Goal: Task Accomplishment & Management: Manage account settings

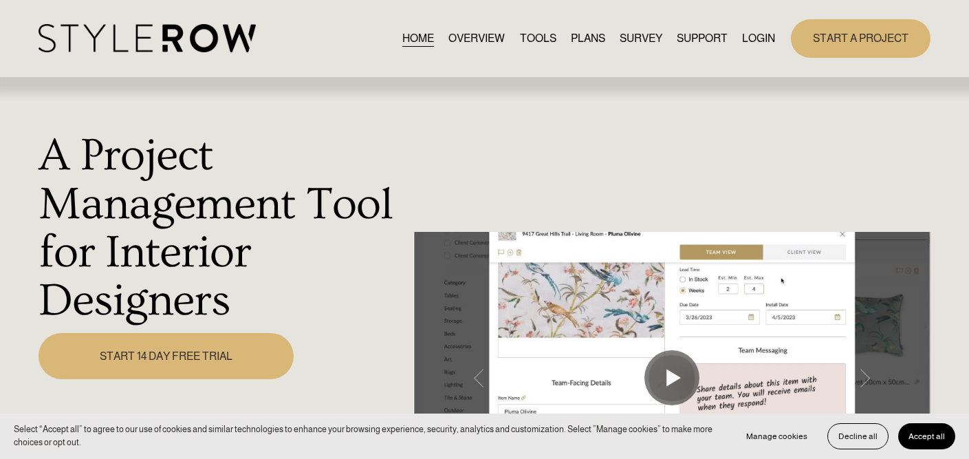
click at [835, 37] on link "START A PROJECT" at bounding box center [861, 38] width 140 height 38
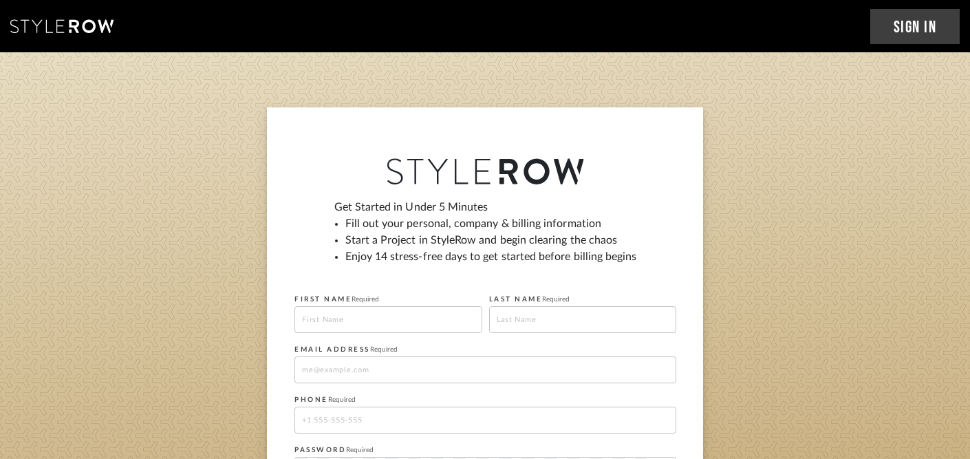
click at [381, 318] on input at bounding box center [388, 319] width 188 height 27
click at [906, 28] on link "Sign In" at bounding box center [915, 26] width 90 height 35
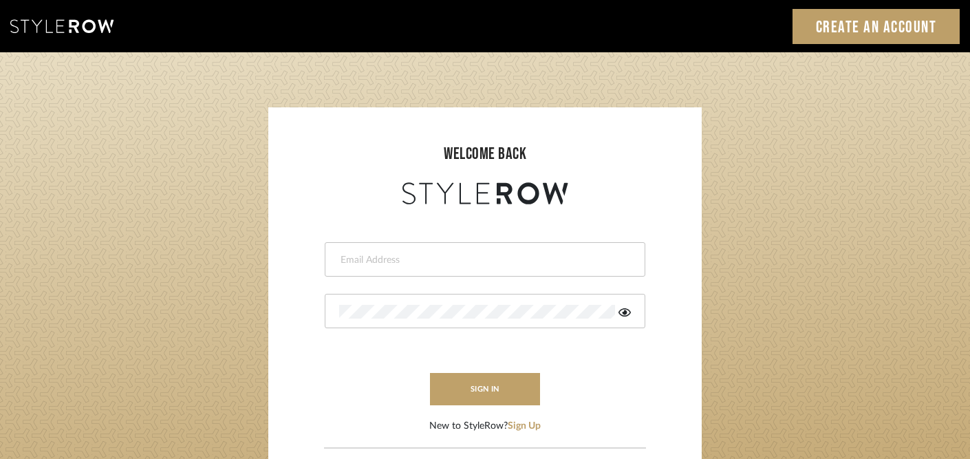
click at [479, 265] on input "email" at bounding box center [483, 260] width 288 height 14
drag, startPoint x: 405, startPoint y: 261, endPoint x: 406, endPoint y: 284, distance: 22.7
click at [405, 261] on input "janelli@tfoxprooductioons.com" at bounding box center [483, 260] width 288 height 14
type input "janelli@tfoxproductions.com"
click at [624, 307] on icon at bounding box center [624, 312] width 12 height 11
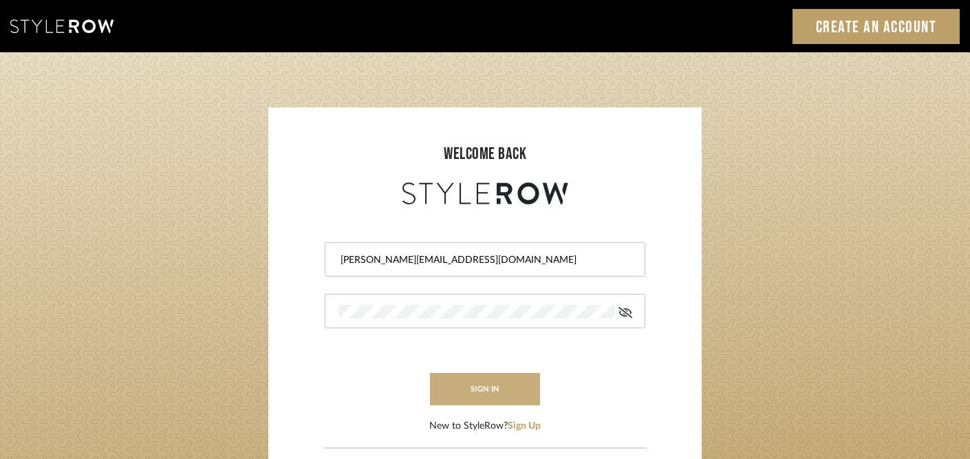
click at [470, 381] on button "sign in" at bounding box center [485, 389] width 110 height 32
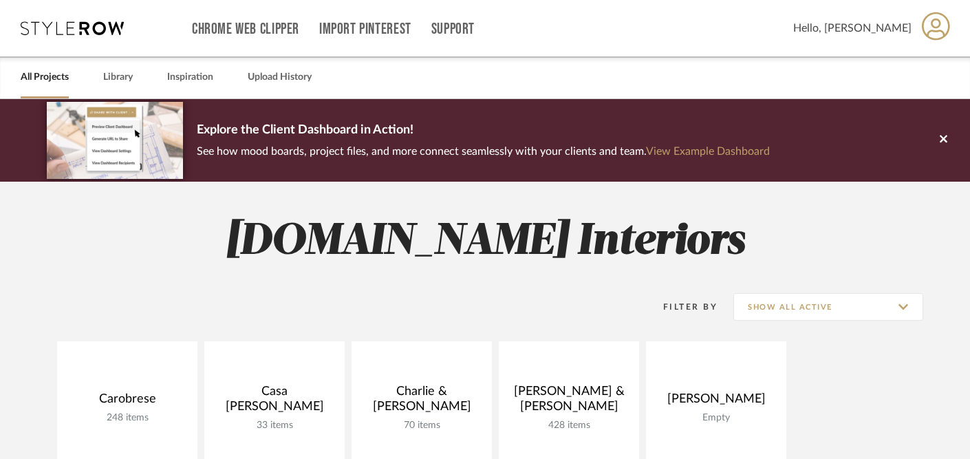
click at [926, 33] on icon at bounding box center [935, 26] width 28 height 29
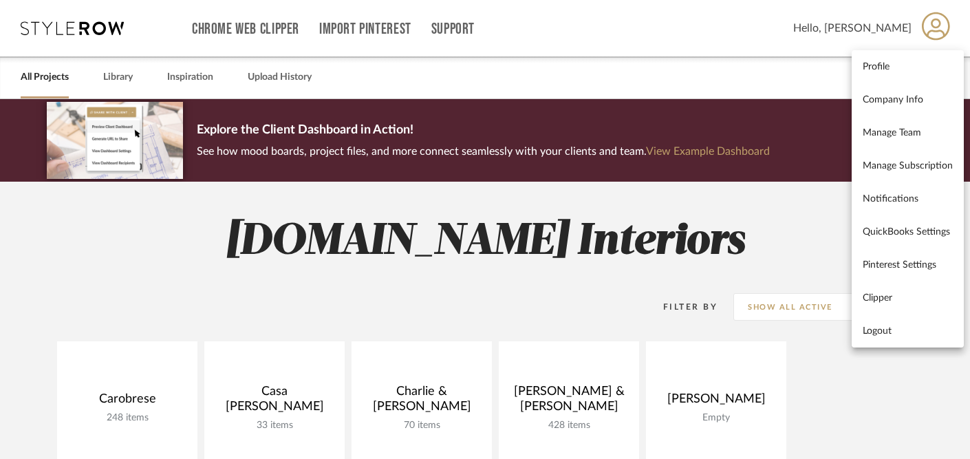
click at [587, 297] on div at bounding box center [485, 229] width 970 height 459
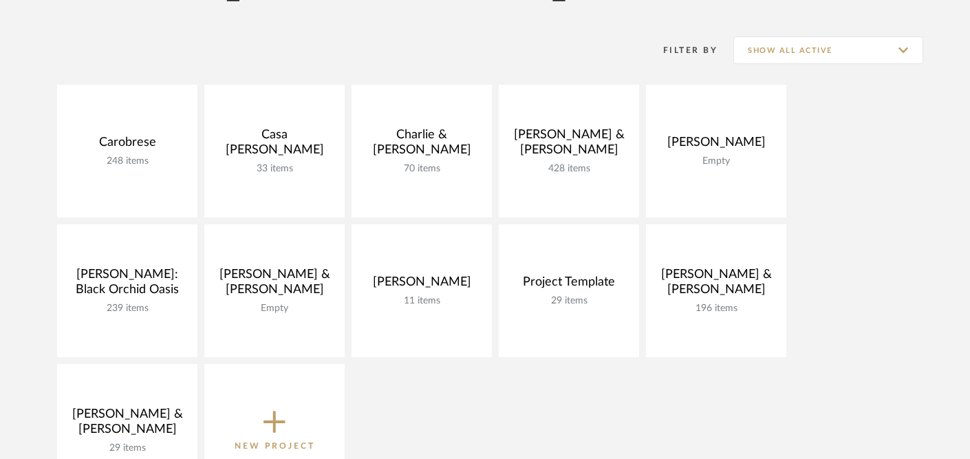
scroll to position [272, 0]
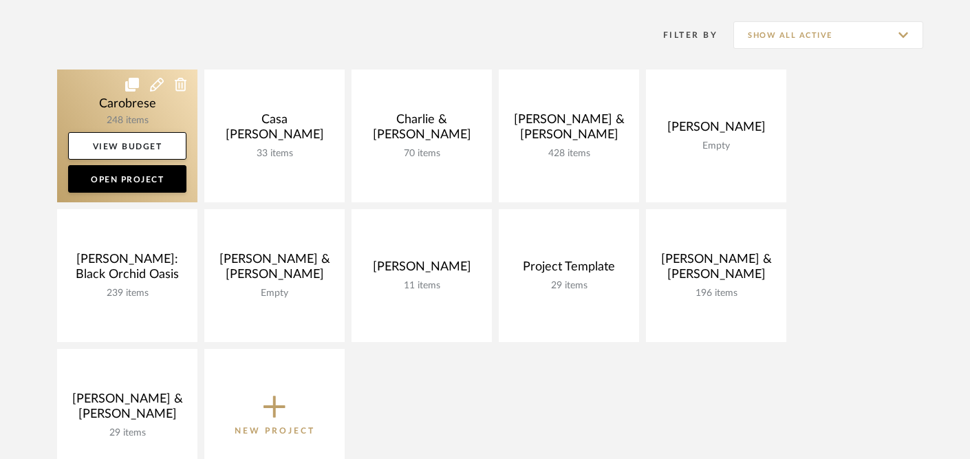
click at [130, 106] on link at bounding box center [127, 135] width 140 height 133
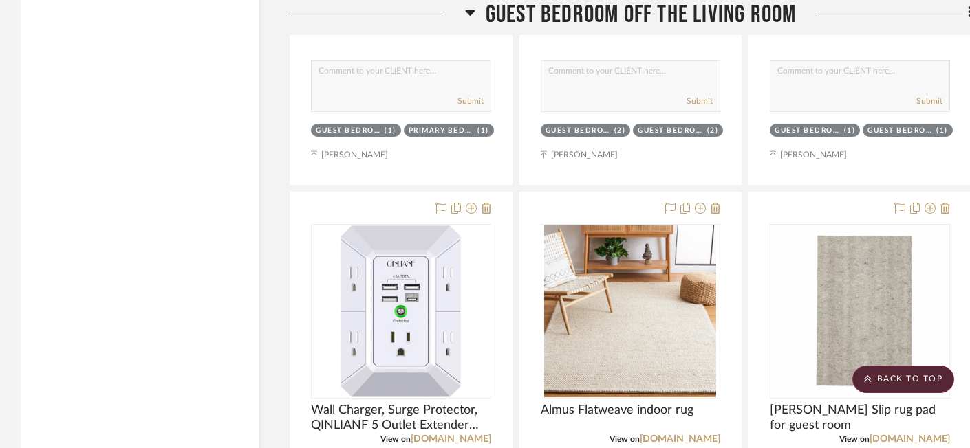
scroll to position [7354, 0]
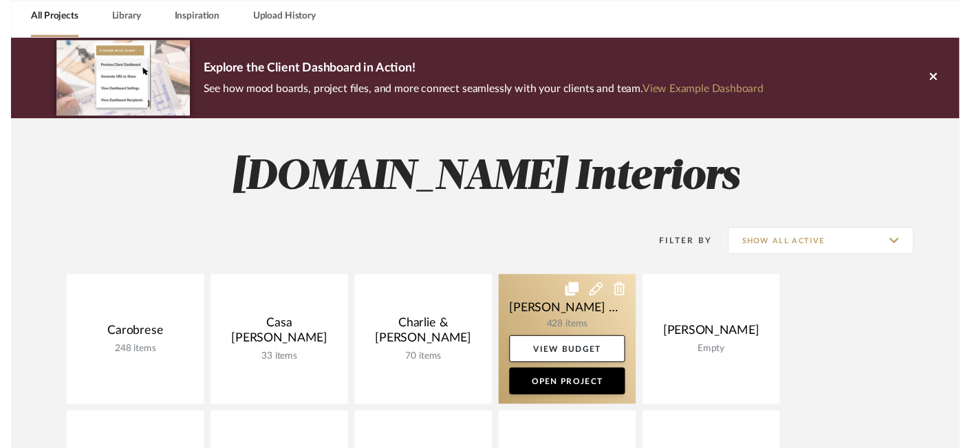
scroll to position [83, 0]
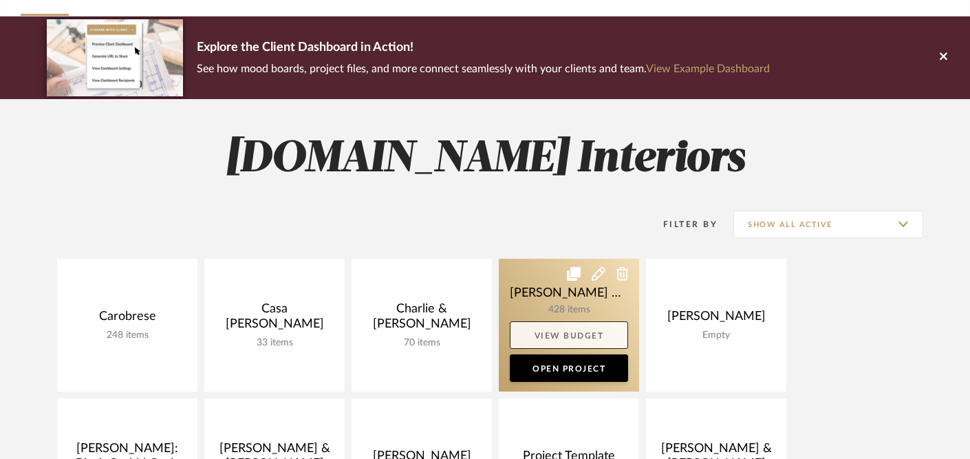
click at [565, 334] on link "View Budget" at bounding box center [569, 335] width 118 height 28
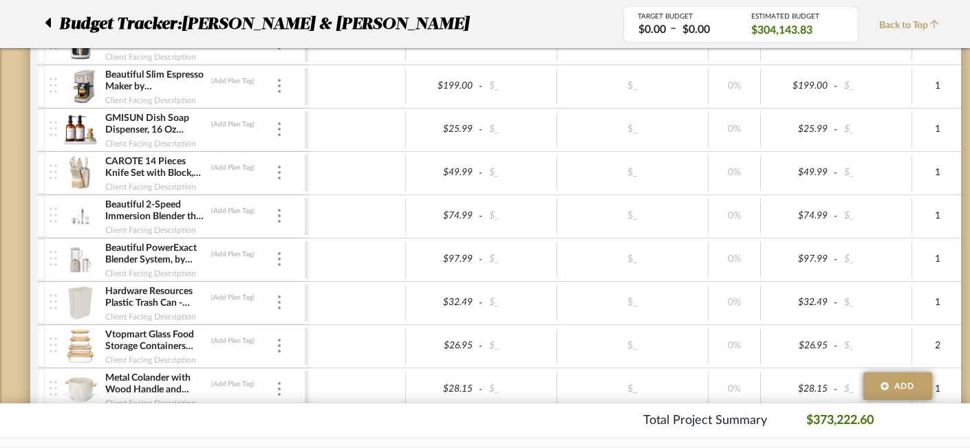
scroll to position [2888, 0]
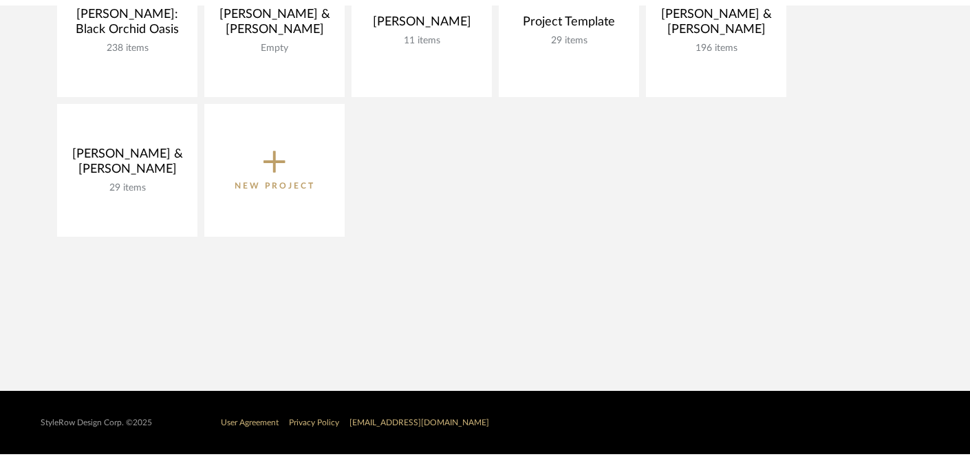
scroll to position [83, 0]
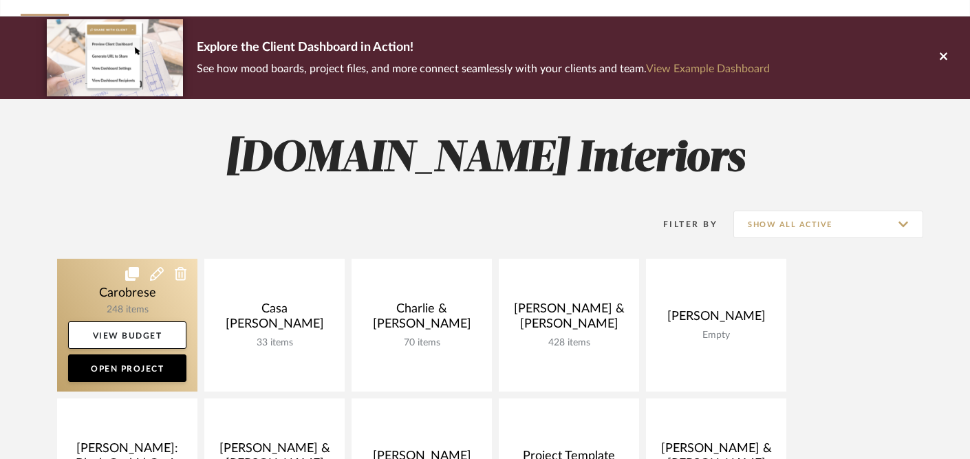
click at [113, 296] on link at bounding box center [127, 325] width 140 height 133
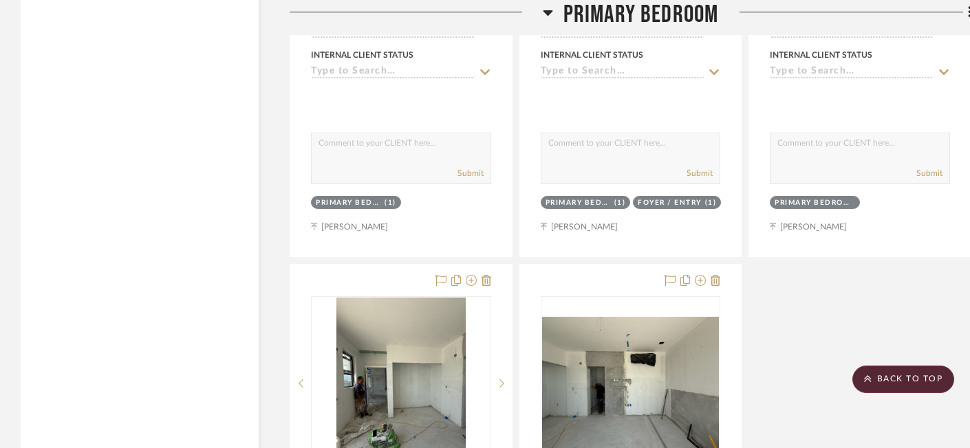
scroll to position [5647, 0]
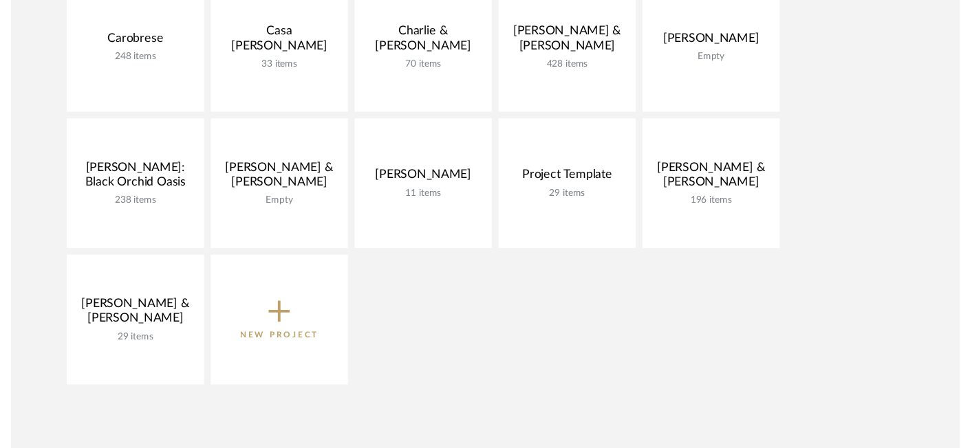
scroll to position [28, 0]
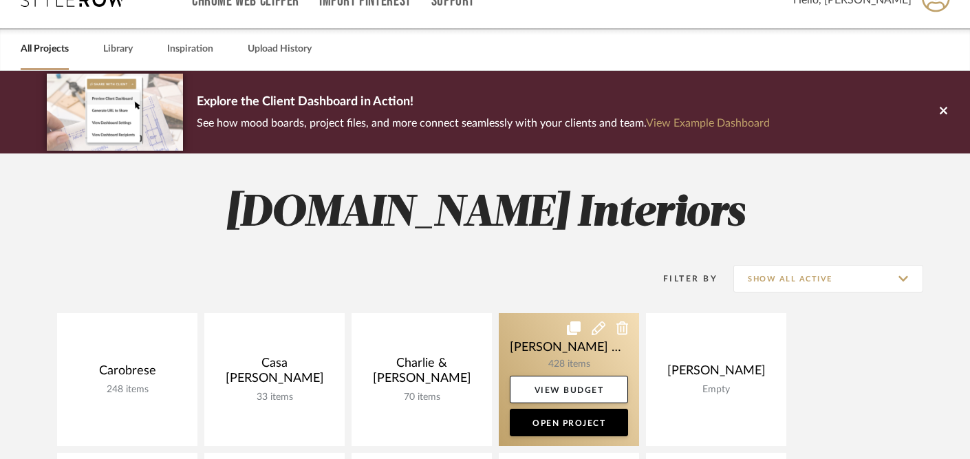
click at [597, 360] on link at bounding box center [569, 379] width 140 height 133
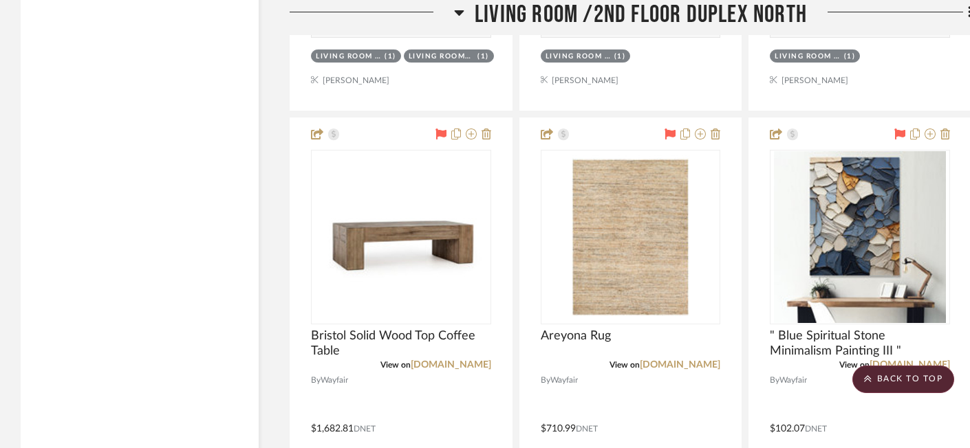
scroll to position [20948, 0]
